Goal: Check status: Check status

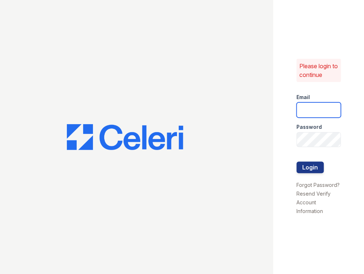
click at [312, 106] on input "email" at bounding box center [318, 109] width 45 height 15
type input "spatterson@trinity-pm.com"
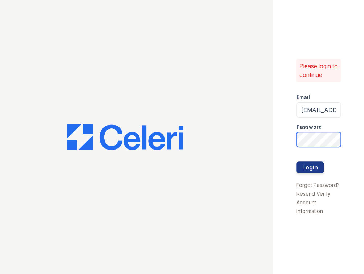
click at [296, 162] on button "Login" at bounding box center [309, 168] width 27 height 12
click at [59, 51] on div at bounding box center [136, 137] width 273 height 274
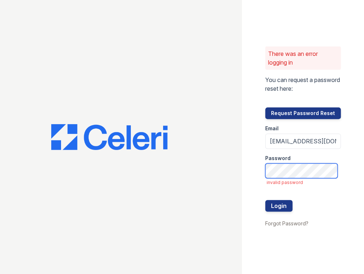
click at [265, 200] on button "Login" at bounding box center [278, 206] width 27 height 12
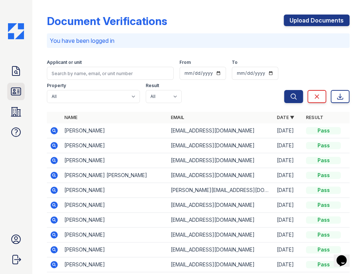
click at [19, 91] on icon at bounding box center [16, 92] width 12 height 12
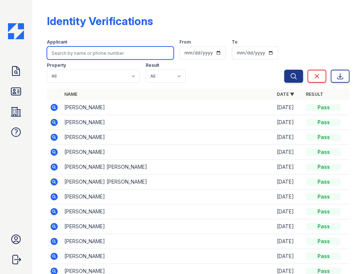
click at [66, 58] on input "search" at bounding box center [110, 52] width 127 height 13
paste input "Briyanna"
type input "Briyanna"
click at [284, 70] on button "Search" at bounding box center [293, 76] width 19 height 13
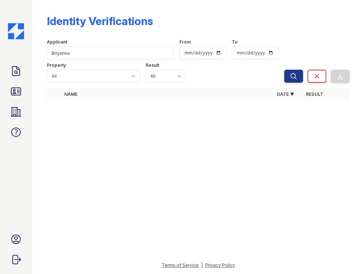
click at [101, 30] on div "Identity Verifications" at bounding box center [198, 24] width 302 height 19
